Goal: Transaction & Acquisition: Purchase product/service

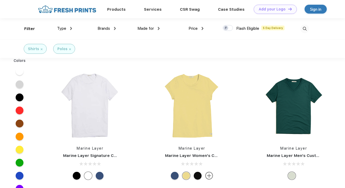
click at [70, 48] on img at bounding box center [70, 49] width 2 height 2
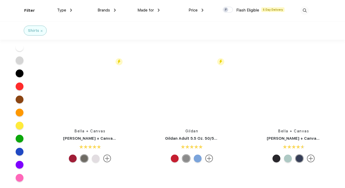
scroll to position [505, 0]
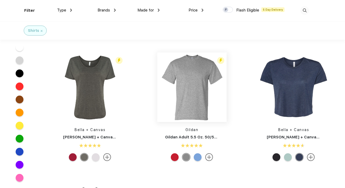
click at [191, 97] on img at bounding box center [191, 86] width 69 height 69
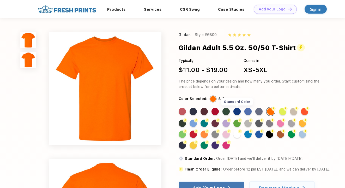
click at [238, 113] on div "Standard Color" at bounding box center [237, 111] width 7 height 7
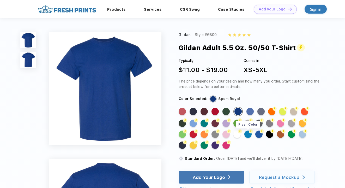
click at [249, 135] on div "Flash Color" at bounding box center [248, 133] width 7 height 7
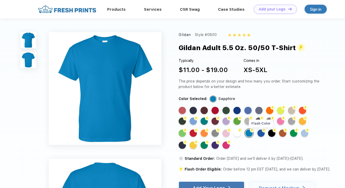
click at [261, 136] on div "Flash Color" at bounding box center [261, 132] width 7 height 7
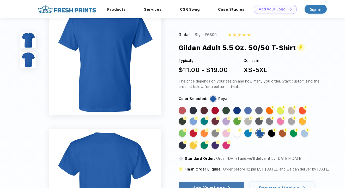
scroll to position [13, 0]
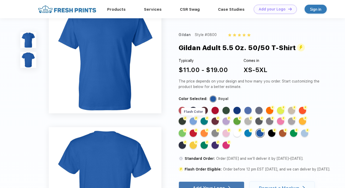
click at [194, 121] on div "Flash Color" at bounding box center [193, 120] width 7 height 7
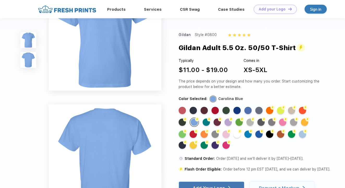
scroll to position [37, 0]
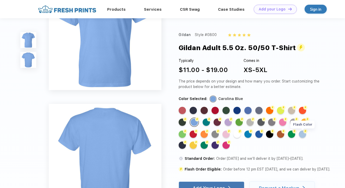
click at [303, 136] on div "Flash Color" at bounding box center [302, 133] width 7 height 7
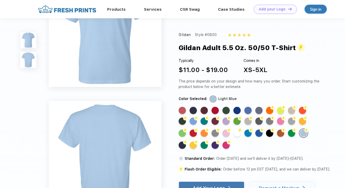
scroll to position [40, 0]
click at [183, 121] on div "Flash Color" at bounding box center [182, 120] width 7 height 7
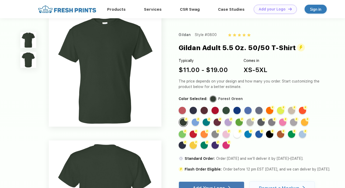
scroll to position [0, 0]
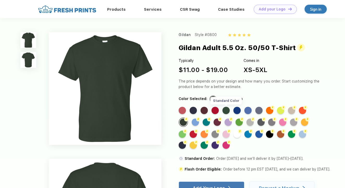
click at [226, 111] on div "Standard Color" at bounding box center [226, 110] width 7 height 7
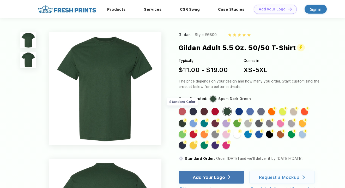
click at [181, 113] on div "Standard Color" at bounding box center [182, 111] width 7 height 7
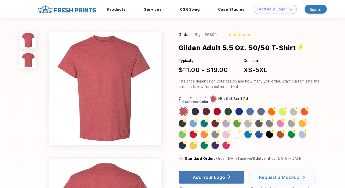
click at [195, 111] on div "Standard Color" at bounding box center [195, 111] width 7 height 7
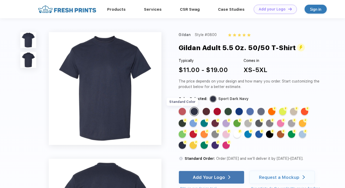
click at [185, 111] on div "Standard Color" at bounding box center [182, 111] width 7 height 7
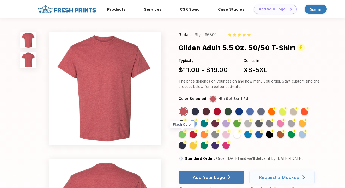
click at [184, 134] on div "Flash Color" at bounding box center [182, 133] width 7 height 7
